Goal: Task Accomplishment & Management: Complete application form

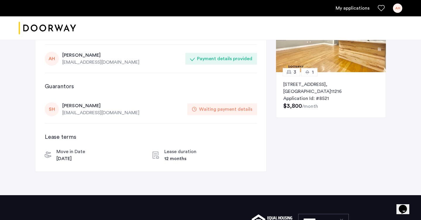
scroll to position [51, 0]
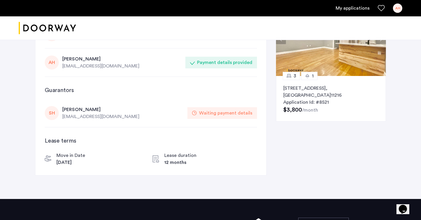
click at [49, 114] on div "SH" at bounding box center [52, 113] width 14 height 14
click at [55, 89] on h3 "Guarantors" at bounding box center [151, 90] width 212 height 8
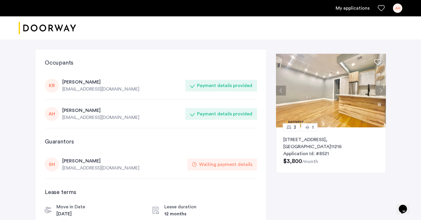
scroll to position [7, 0]
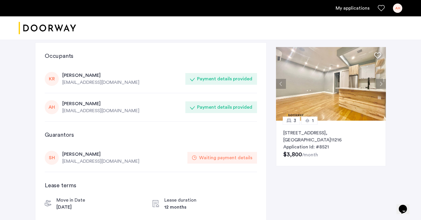
click at [343, 10] on link "My applications" at bounding box center [353, 8] width 34 height 7
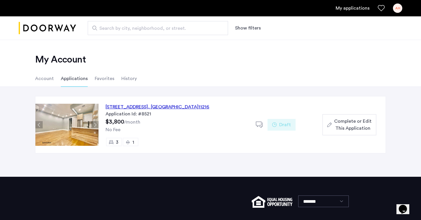
click at [326, 125] on button "Complete or Edit This Application" at bounding box center [350, 124] width 54 height 21
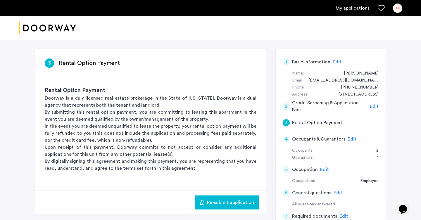
scroll to position [103, 0]
click at [350, 137] on span "Edit" at bounding box center [352, 139] width 9 height 5
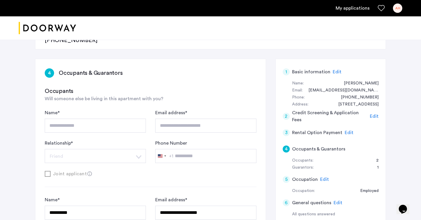
scroll to position [89, 0]
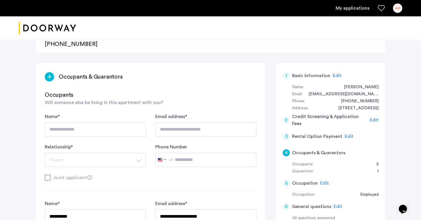
click at [333, 73] on span "Edit" at bounding box center [337, 75] width 9 height 5
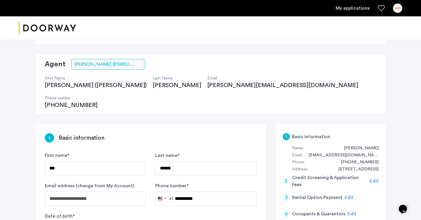
scroll to position [27, 0]
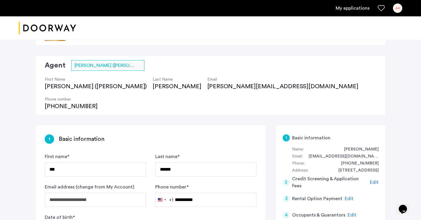
click at [373, 180] on span "Edit" at bounding box center [374, 182] width 9 height 5
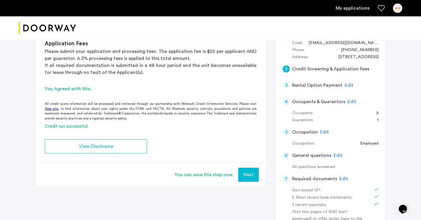
scroll to position [137, 0]
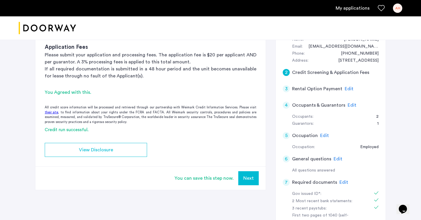
click at [347, 87] on span "Edit" at bounding box center [349, 89] width 9 height 5
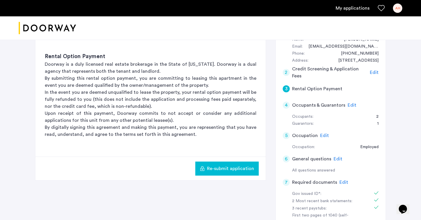
click at [348, 103] on span "Edit" at bounding box center [352, 105] width 9 height 5
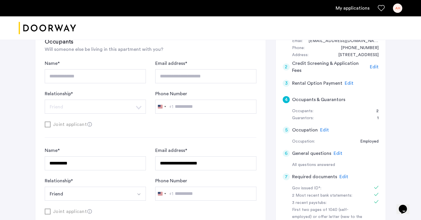
scroll to position [58, 0]
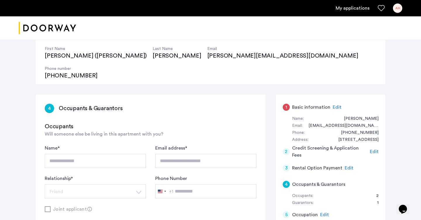
click at [286, 104] on div "1" at bounding box center [286, 107] width 7 height 7
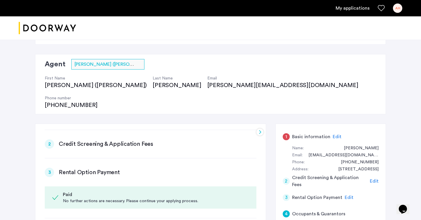
scroll to position [0, 0]
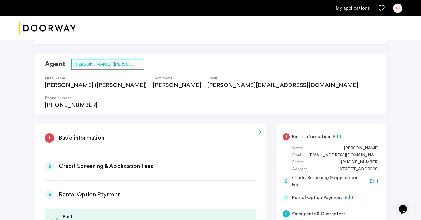
click at [257, 129] on div at bounding box center [259, 132] width 7 height 7
